Goal: Information Seeking & Learning: Learn about a topic

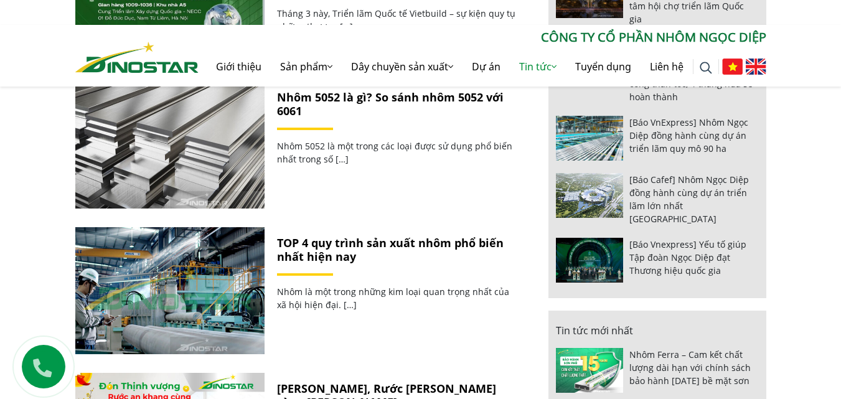
scroll to position [498, 0]
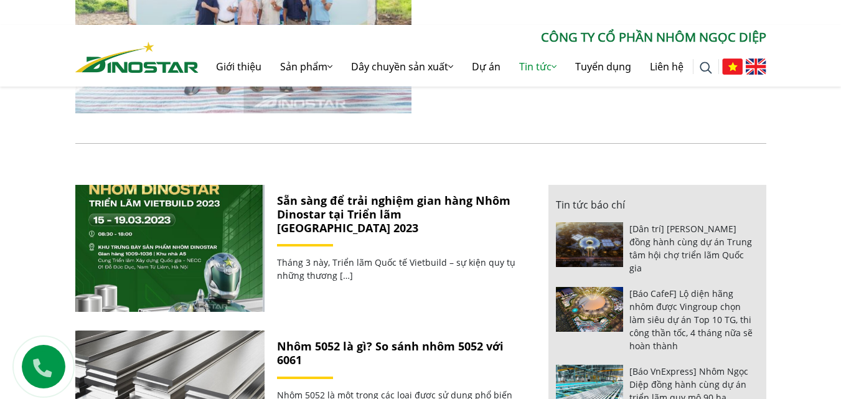
click at [464, 209] on link "Sẵn sàng để trải nghiệm gian hàng Nhôm Dinostar tại Triển lãm [GEOGRAPHIC_DATA]…" at bounding box center [394, 214] width 234 height 42
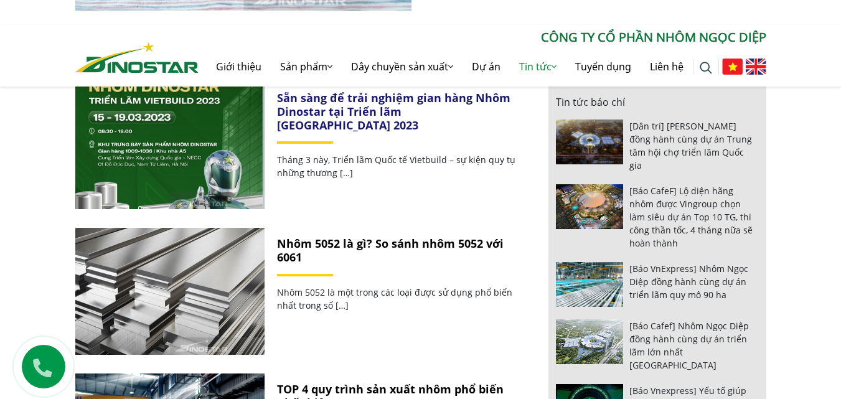
scroll to position [623, 0]
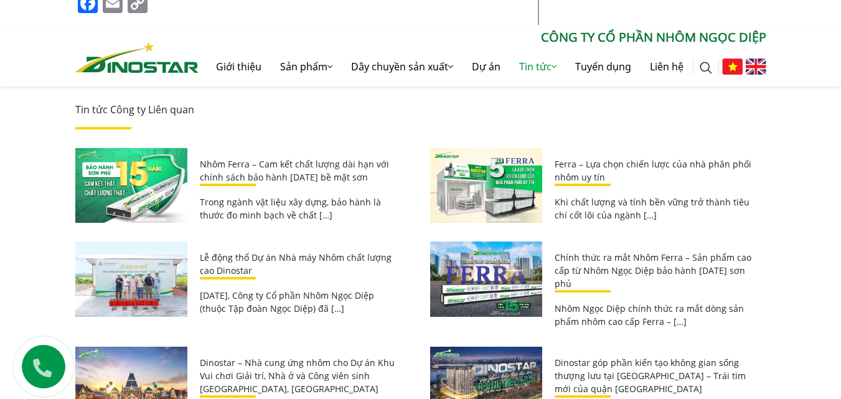
scroll to position [1370, 0]
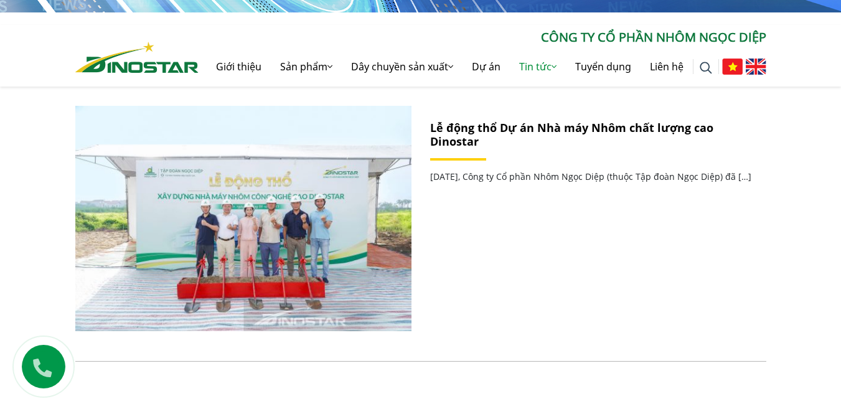
scroll to position [249, 0]
